Goal: Task Accomplishment & Management: Use online tool/utility

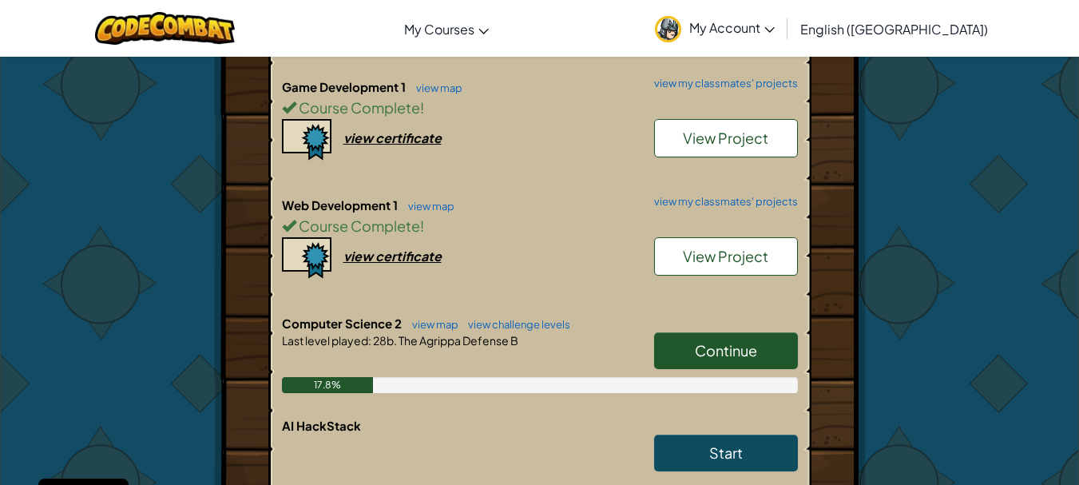
scroll to position [475, 0]
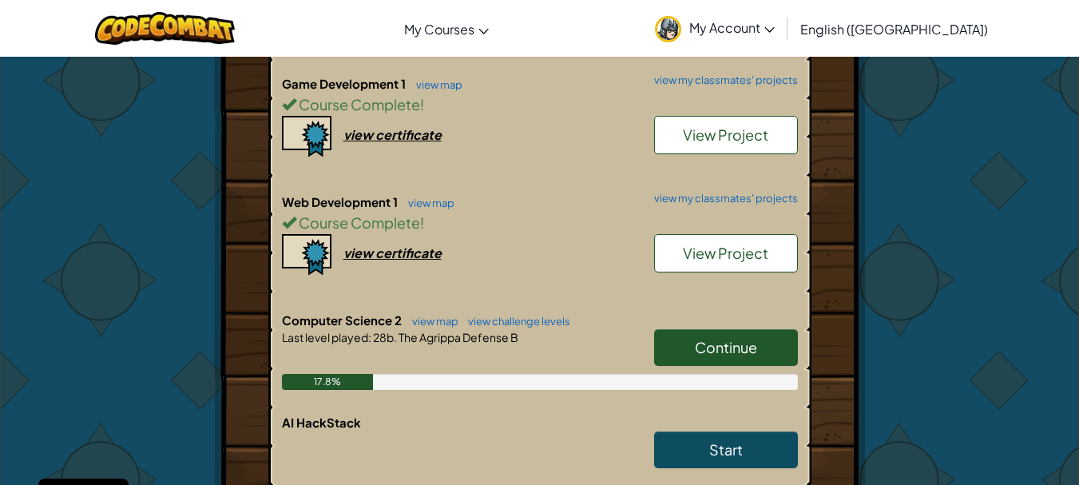
click at [688, 358] on link "Continue" at bounding box center [726, 347] width 144 height 37
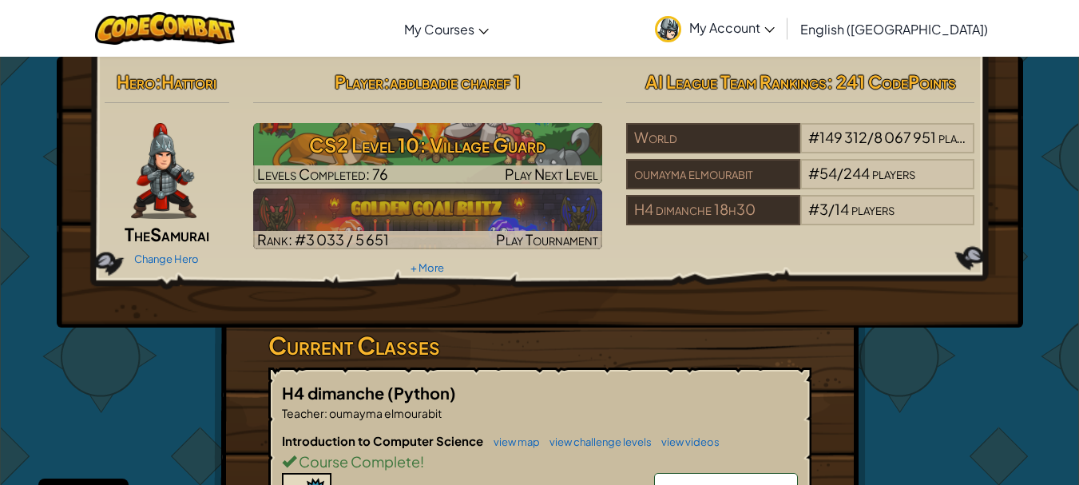
select select "en-[GEOGRAPHIC_DATA]"
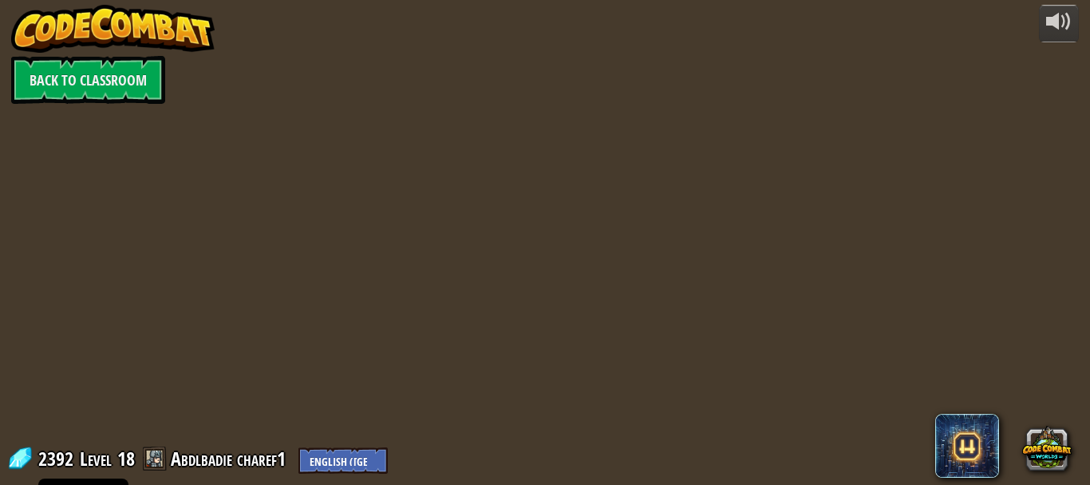
select select "en-[GEOGRAPHIC_DATA]"
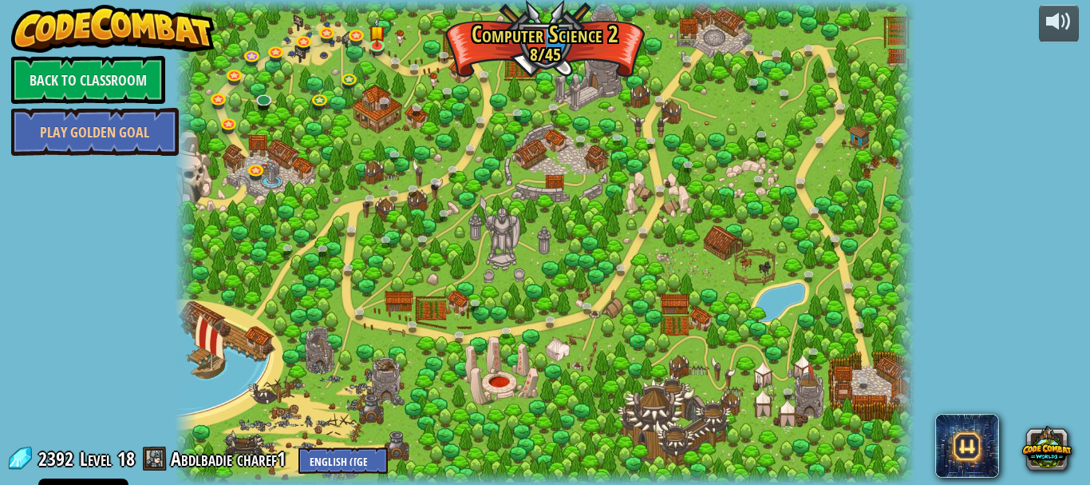
select select "en-[GEOGRAPHIC_DATA]"
click at [382, 45] on link at bounding box center [380, 46] width 32 height 32
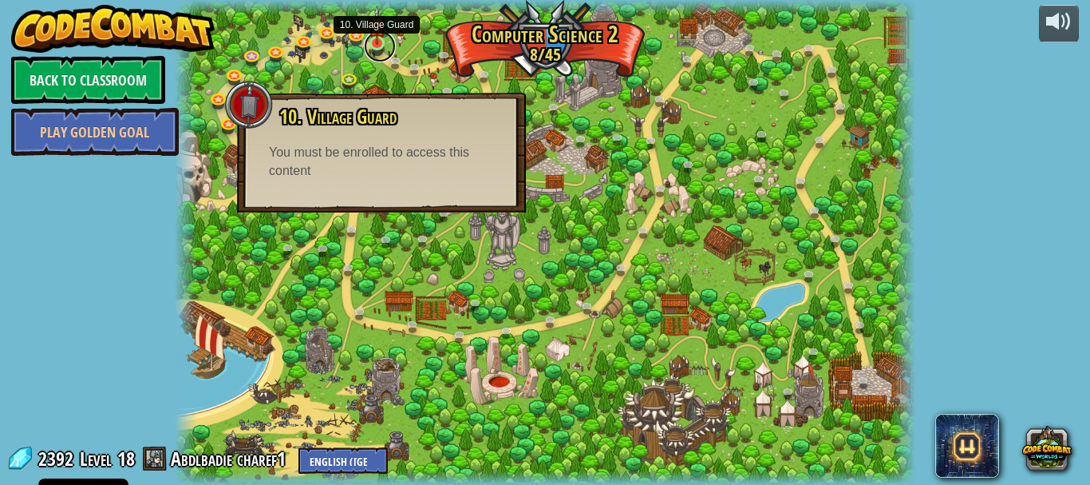
click at [377, 53] on link at bounding box center [380, 46] width 32 height 32
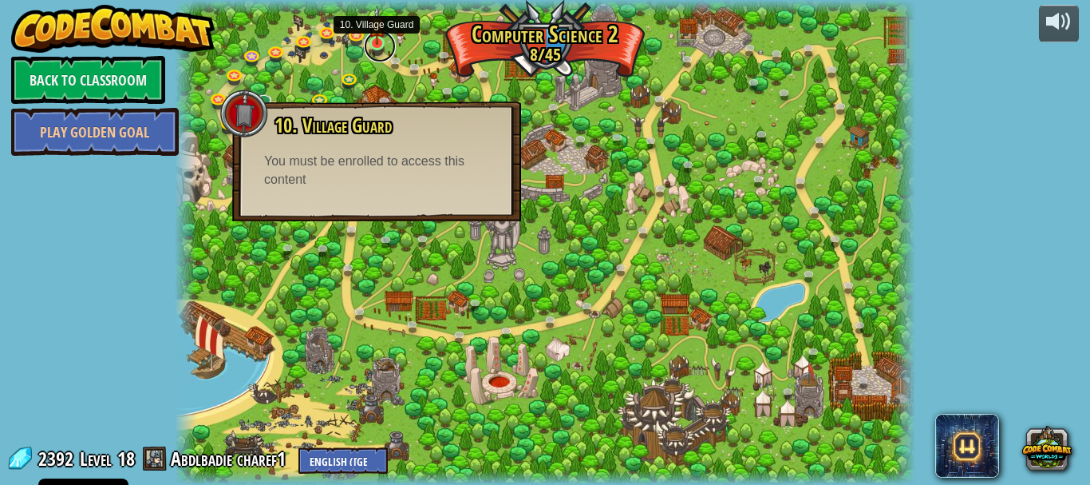
click at [377, 53] on link at bounding box center [380, 46] width 32 height 32
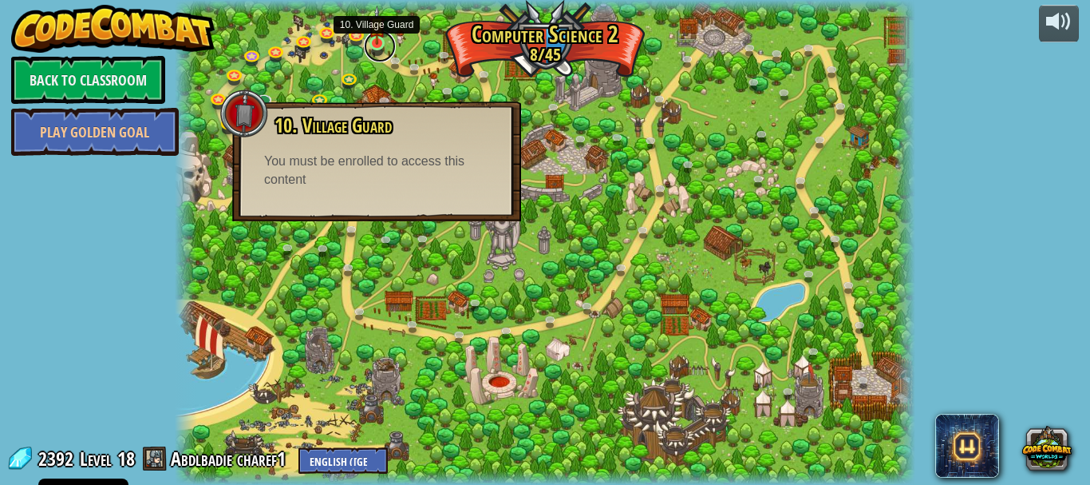
click at [377, 53] on link at bounding box center [380, 46] width 32 height 32
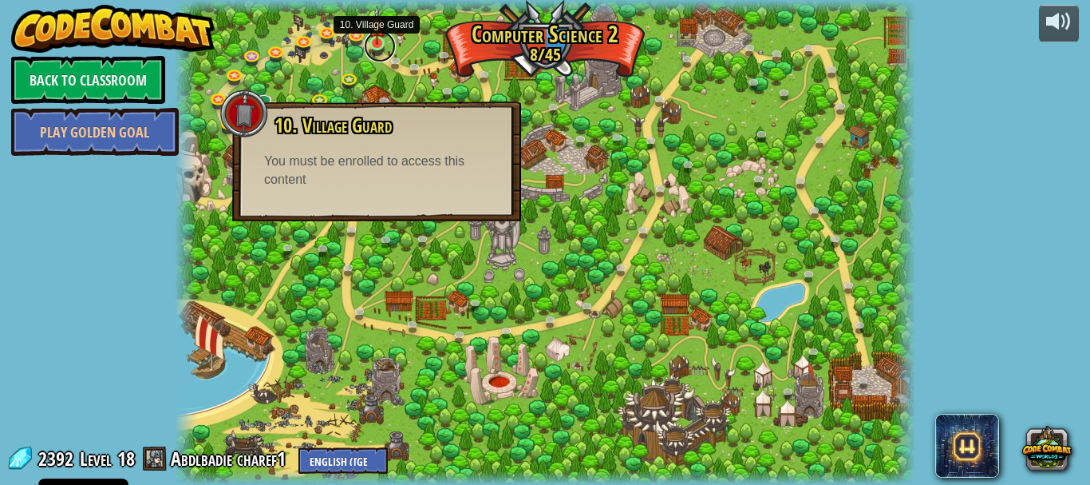
click at [377, 53] on link at bounding box center [380, 46] width 32 height 32
click at [1046, 21] on button at bounding box center [1059, 24] width 40 height 38
